Goal: Transaction & Acquisition: Purchase product/service

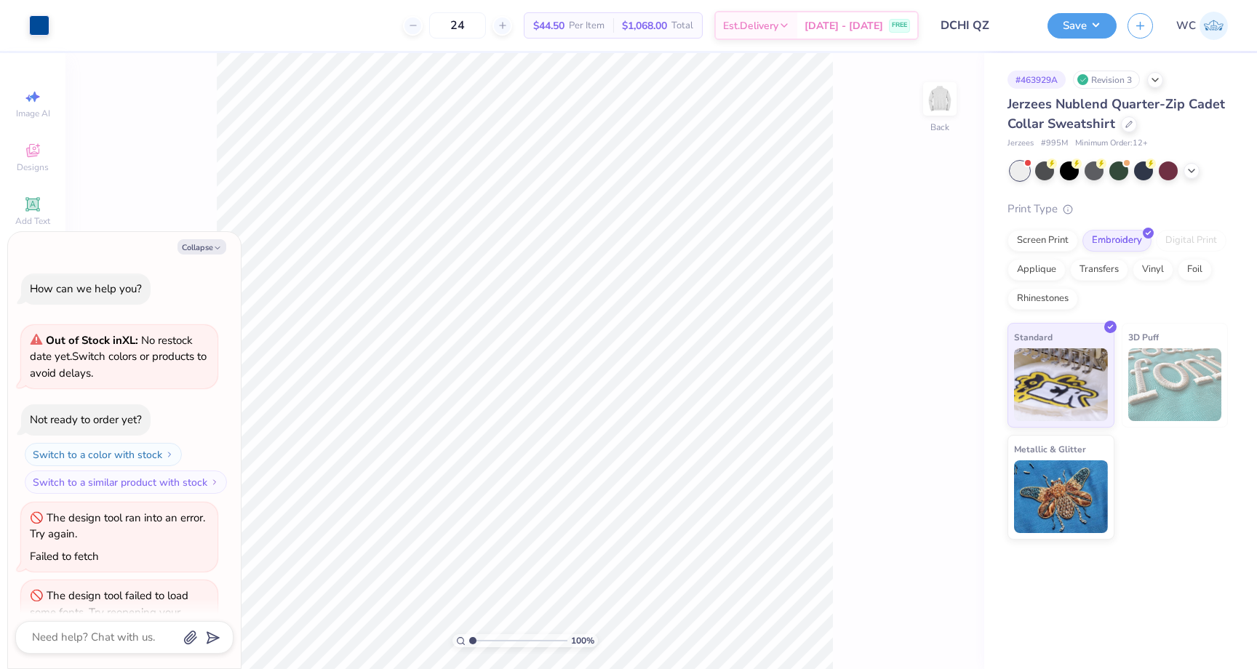
scroll to position [192, 0]
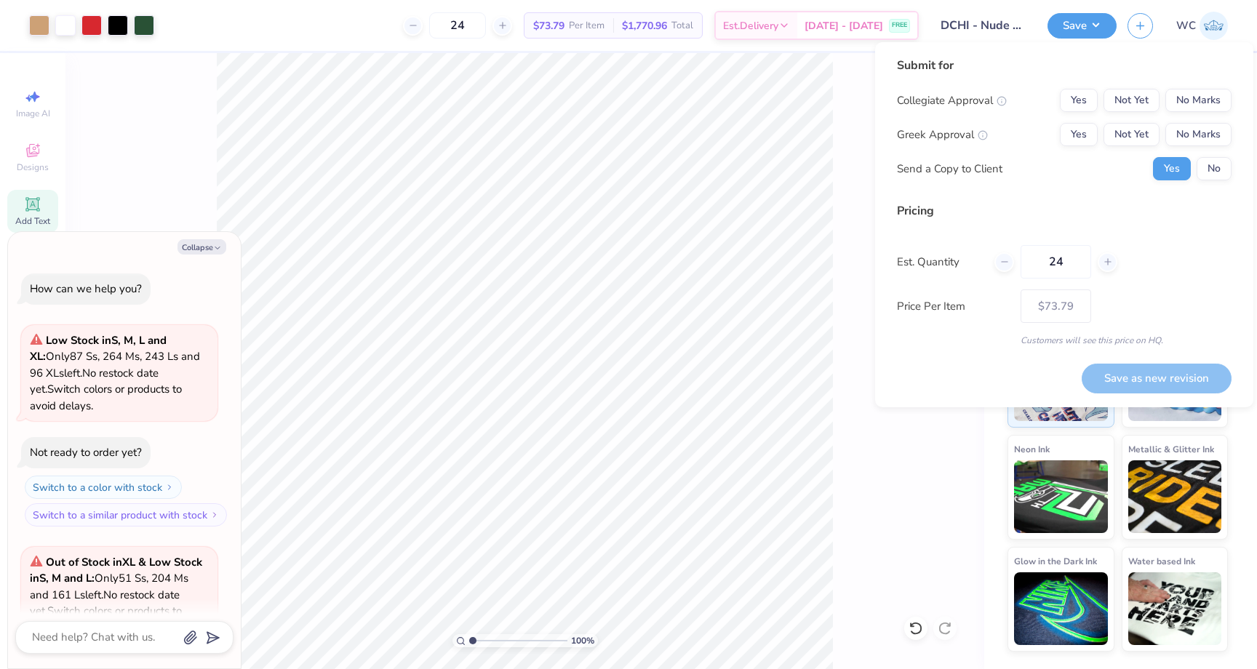
scroll to position [2773, 0]
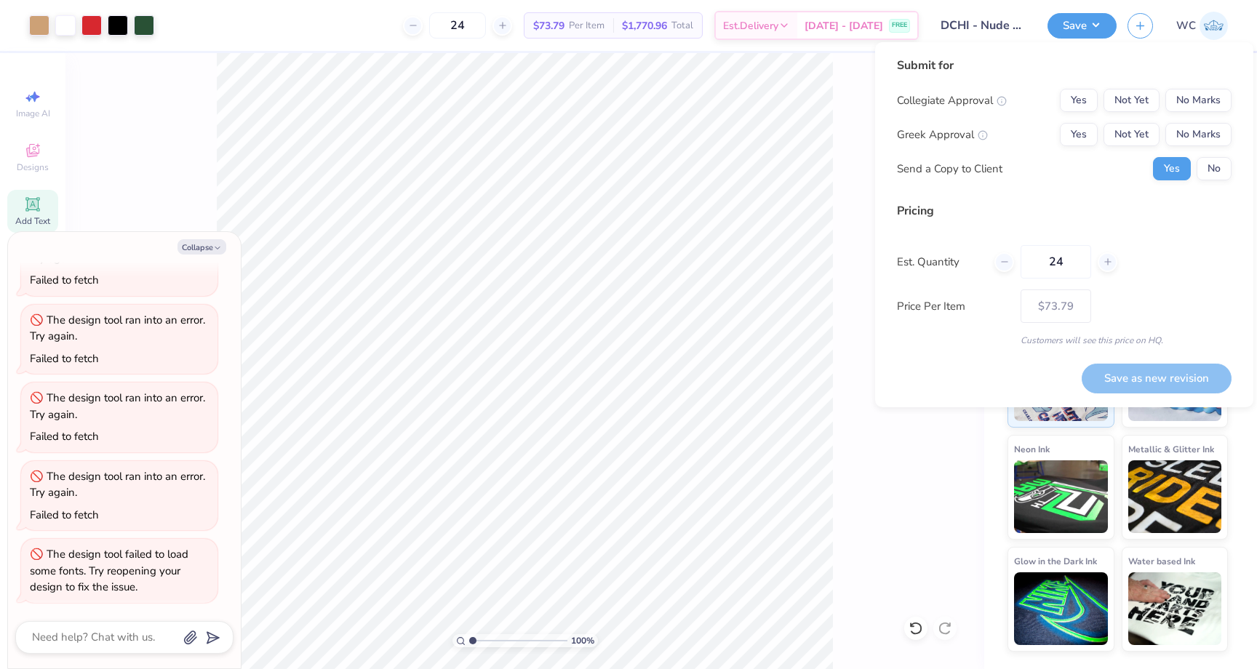
click at [667, 23] on span "$1,770.96" at bounding box center [644, 25] width 45 height 15
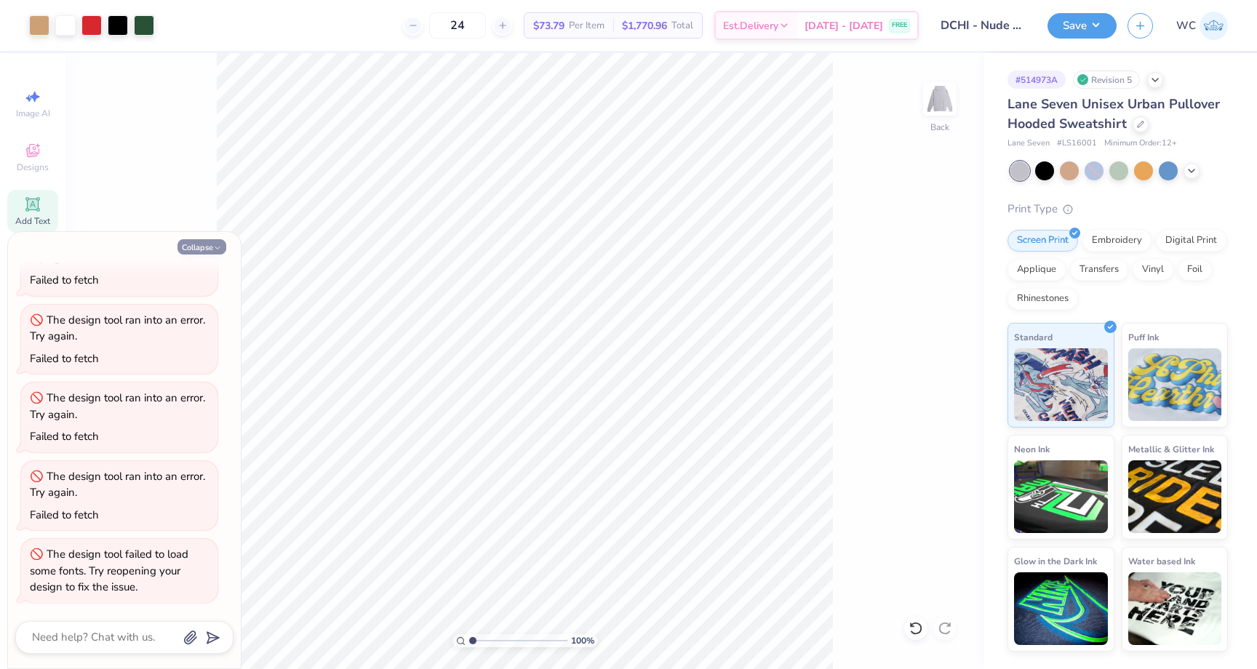
click at [215, 244] on icon "button" at bounding box center [217, 248] width 9 height 9
type textarea "x"
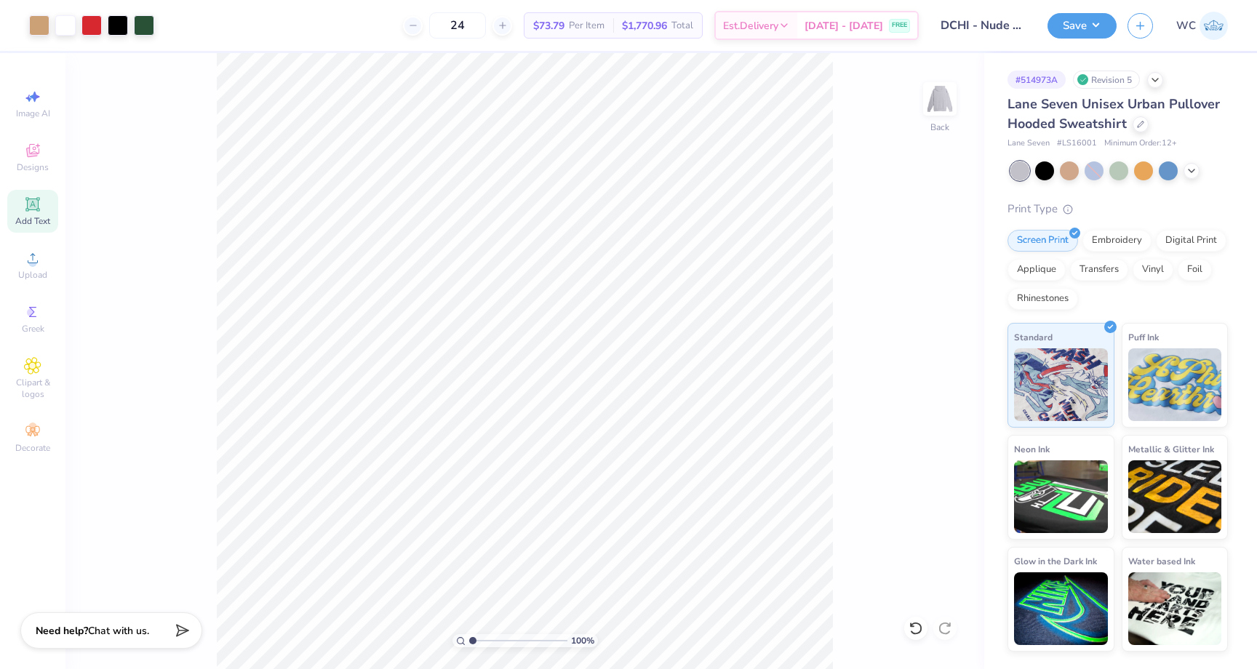
click at [604, 23] on span "Per Item" at bounding box center [587, 25] width 36 height 15
click at [145, 24] on div at bounding box center [144, 24] width 20 height 20
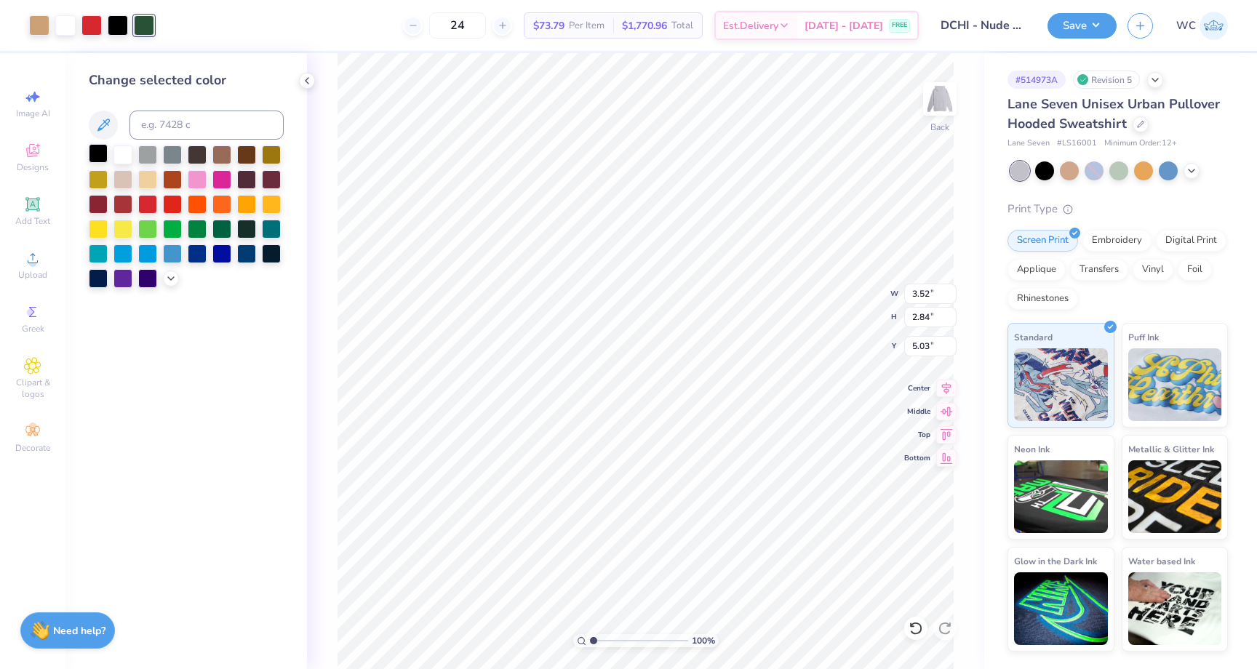
click at [100, 147] on div at bounding box center [98, 153] width 19 height 19
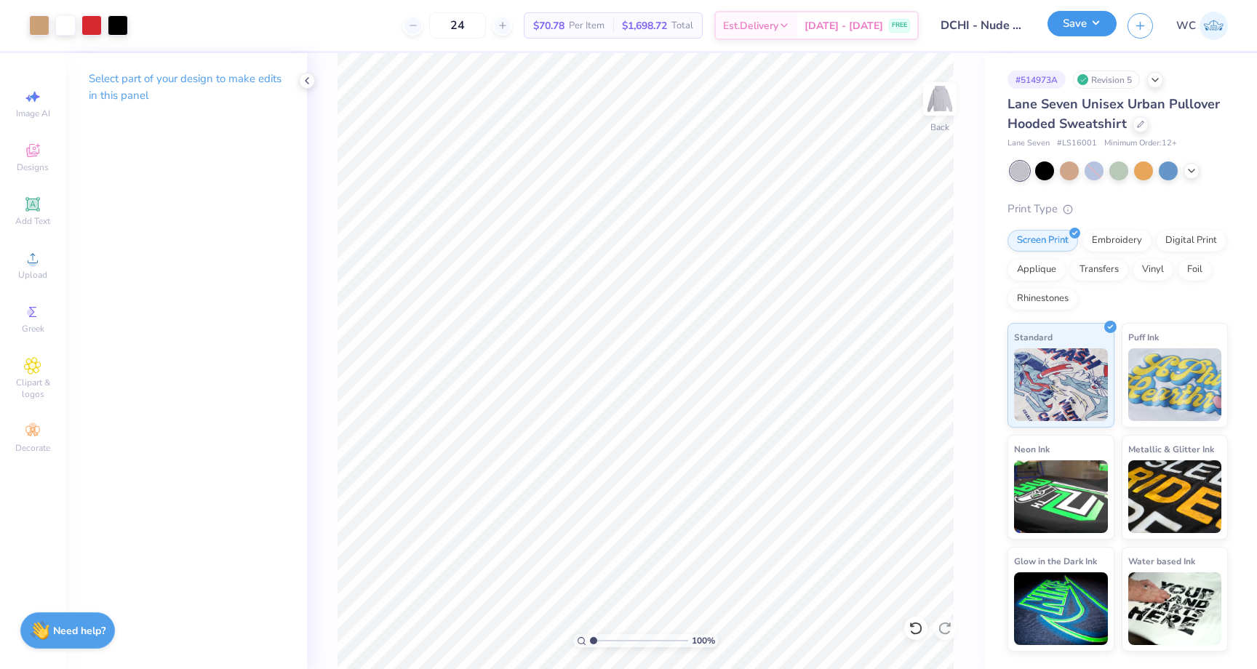
click at [1067, 28] on button "Save" at bounding box center [1081, 23] width 69 height 25
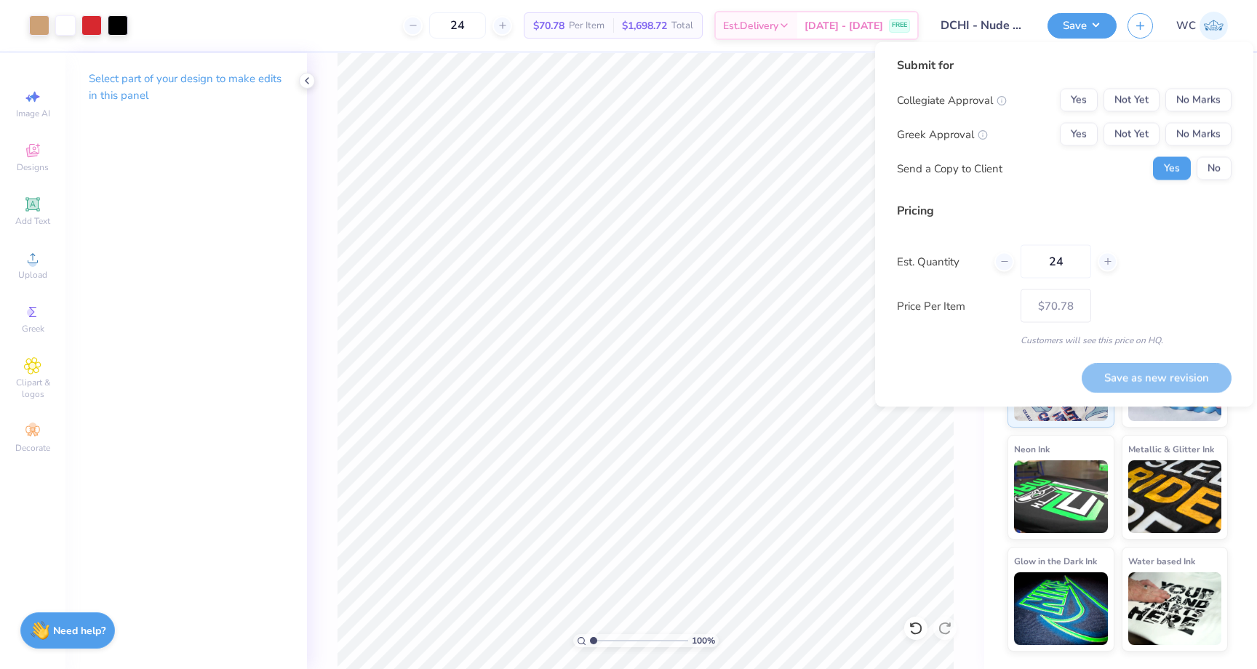
click at [1067, 199] on div "Submit for Collegiate Approval Yes Not Yet No Marks Greek Approval Yes Not Yet …" at bounding box center [1064, 202] width 334 height 290
click at [940, 318] on div "Price Per Item $70.78" at bounding box center [1064, 305] width 334 height 33
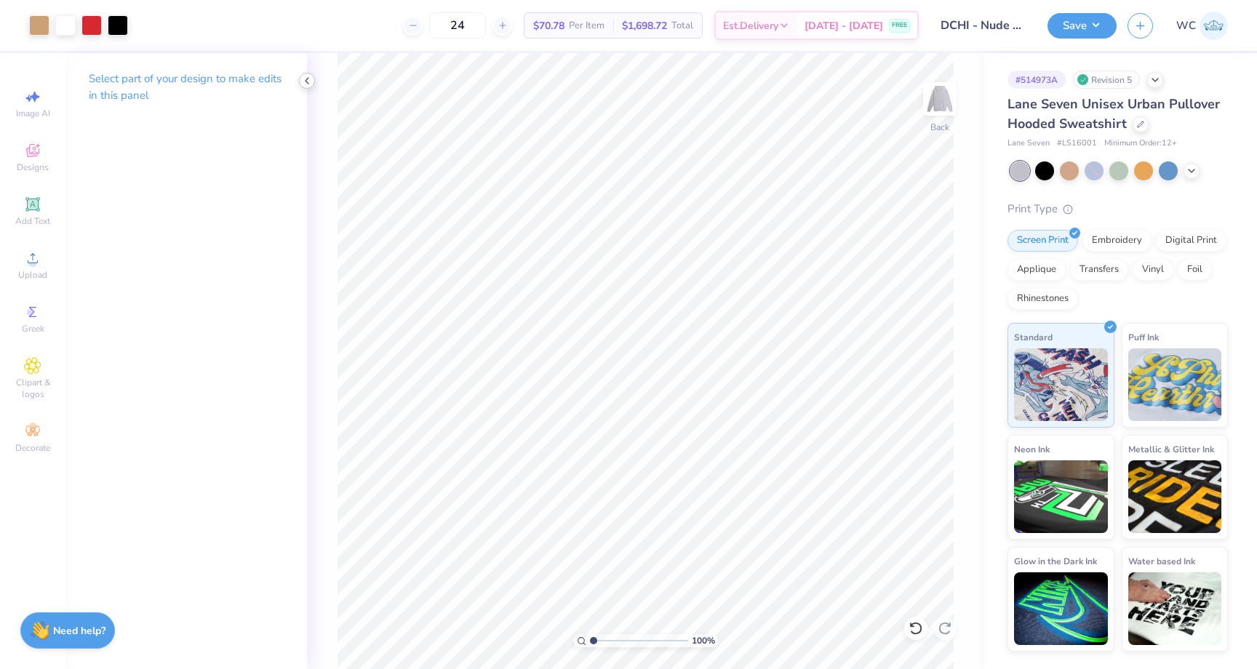
click at [311, 79] on icon at bounding box center [307, 81] width 12 height 12
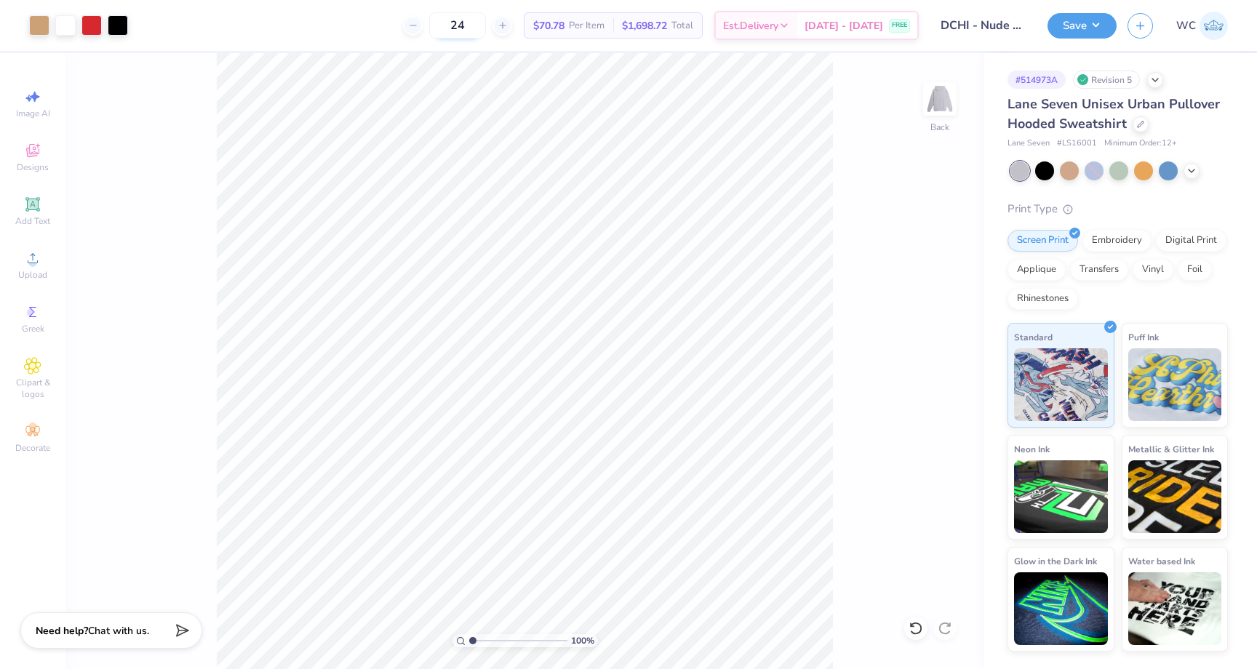
click at [480, 25] on input "24" at bounding box center [457, 25] width 57 height 26
click at [473, 23] on input "24" at bounding box center [457, 25] width 57 height 26
click at [486, 30] on input "24" at bounding box center [457, 25] width 57 height 26
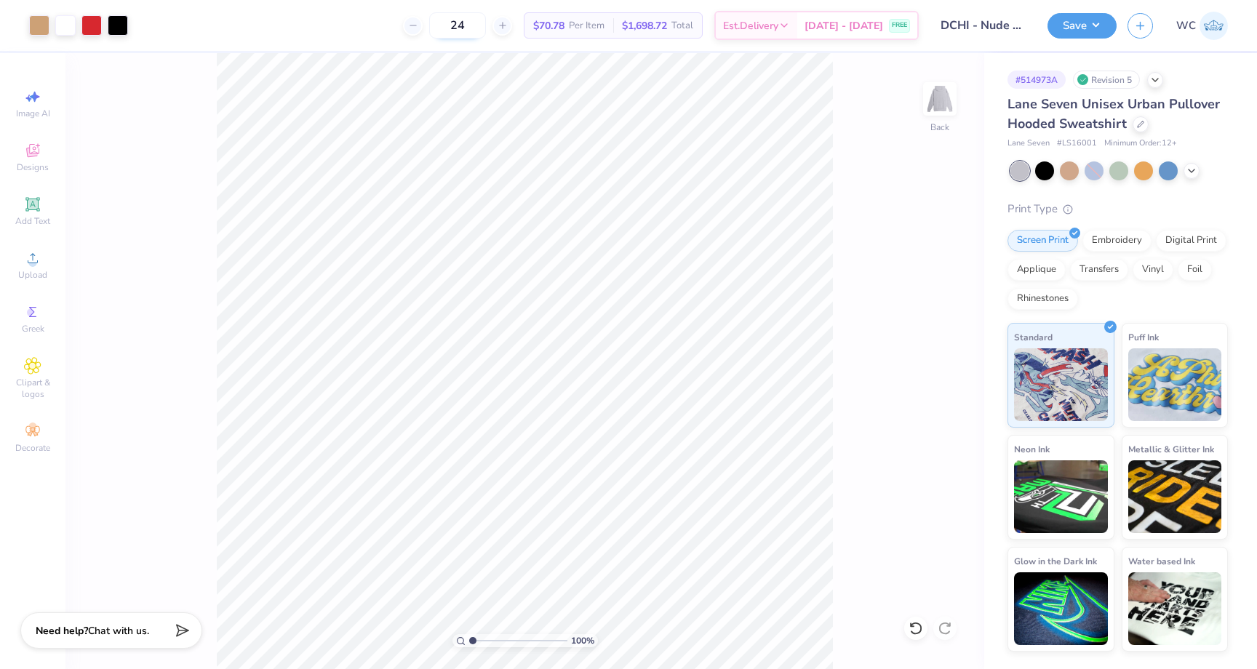
click at [486, 30] on input "24" at bounding box center [457, 25] width 57 height 26
click at [476, 32] on input "36" at bounding box center [457, 25] width 57 height 26
type input "24"
